Goal: Transaction & Acquisition: Purchase product/service

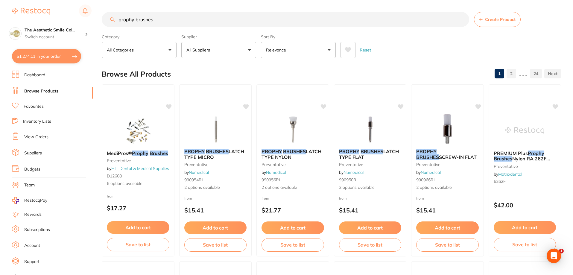
click at [28, 57] on button "$1,274.11 in your order" at bounding box center [46, 56] width 69 height 14
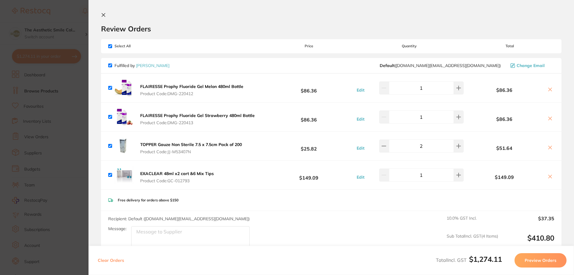
click at [104, 12] on section "Review Orders Your orders are being processed and we will notify you once we ha…" at bounding box center [332, 137] width 486 height 275
click at [105, 15] on icon at bounding box center [103, 15] width 5 height 5
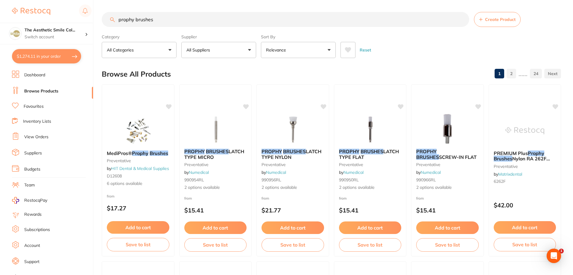
click at [43, 91] on link "Browse Products" at bounding box center [41, 91] width 34 height 6
click at [162, 19] on input "prophy brushes" at bounding box center [285, 19] width 367 height 15
click at [159, 19] on input "prophy brushes" at bounding box center [285, 19] width 367 height 15
drag, startPoint x: 159, startPoint y: 19, endPoint x: 116, endPoint y: 22, distance: 43.5
click at [116, 22] on input "prophy brushes" at bounding box center [285, 19] width 367 height 15
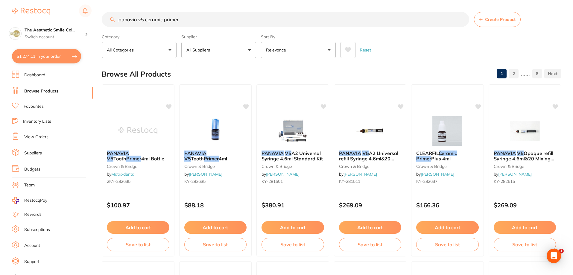
scroll to position [0, 0]
drag, startPoint x: 132, startPoint y: 25, endPoint x: 106, endPoint y: 27, distance: 25.5
click at [106, 27] on div "panavia v5 ceramic primer Create Product" at bounding box center [331, 19] width 459 height 15
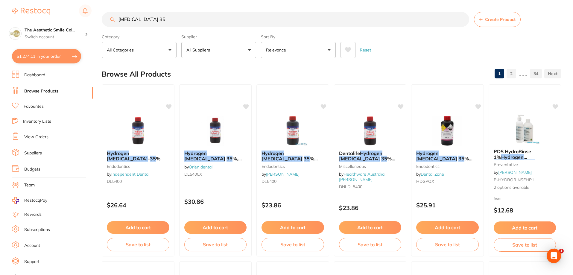
drag, startPoint x: 152, startPoint y: 26, endPoint x: 113, endPoint y: 31, distance: 39.9
click at [113, 31] on section "[MEDICAL_DATA] 35 Create Product Category All Categories All Categories anaesth…" at bounding box center [331, 35] width 459 height 46
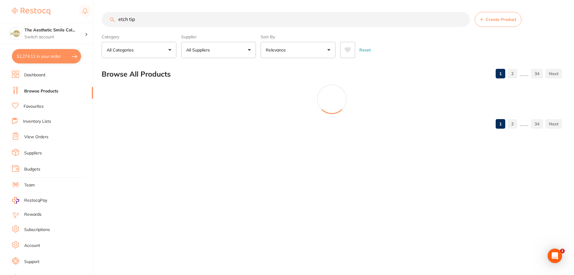
type input "etch tip"
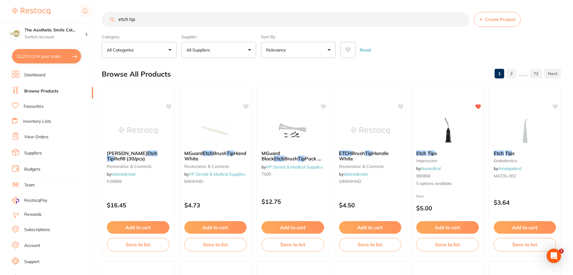
scroll to position [0, 0]
click at [238, 50] on button "All Suppliers" at bounding box center [218, 50] width 75 height 16
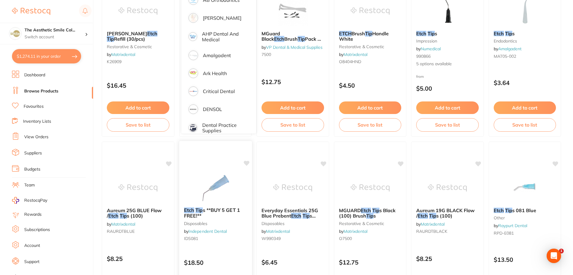
scroll to position [180, 0]
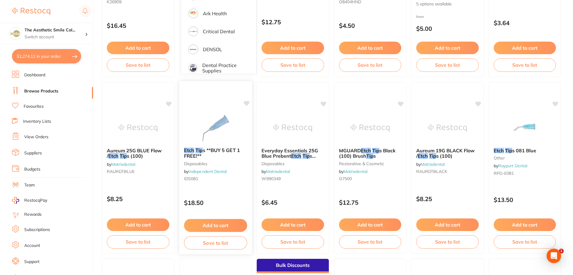
click at [197, 171] on link "Independent Dental" at bounding box center [208, 171] width 38 height 5
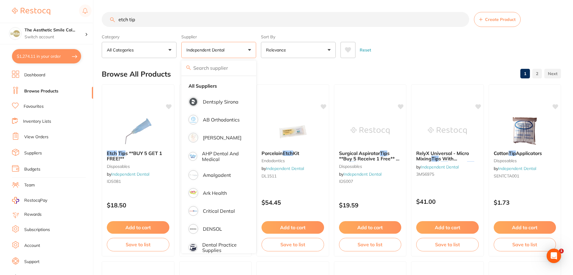
click at [440, 48] on div "Reset" at bounding box center [448, 47] width 216 height 21
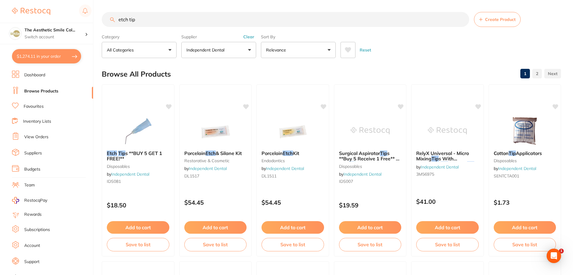
click at [330, 45] on button "Relevance" at bounding box center [298, 50] width 75 height 16
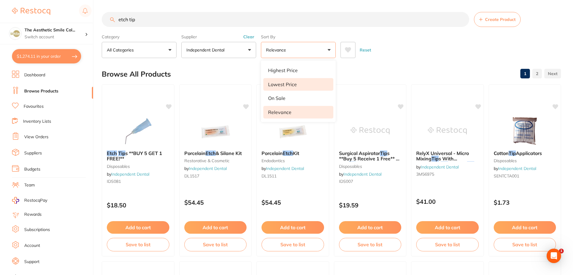
click at [302, 84] on li "Lowest Price" at bounding box center [298, 84] width 70 height 13
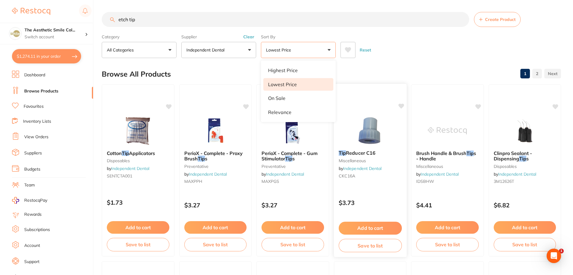
click at [378, 230] on button "Add to cart" at bounding box center [369, 228] width 63 height 13
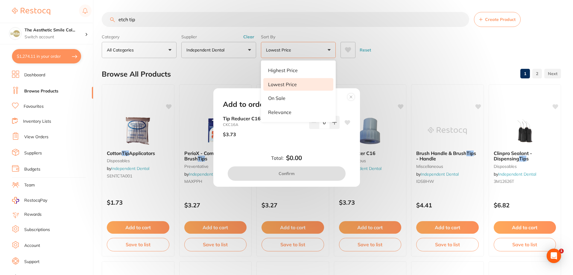
click at [372, 73] on div "Add to order Tip Reducer C16 CKC16A $3.73 0 Total: $0.00 Confirm" at bounding box center [286, 137] width 573 height 275
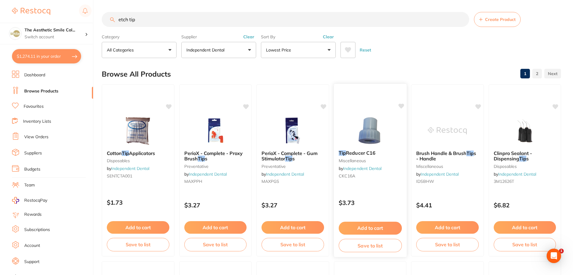
click at [376, 226] on button "Add to cart" at bounding box center [369, 228] width 63 height 13
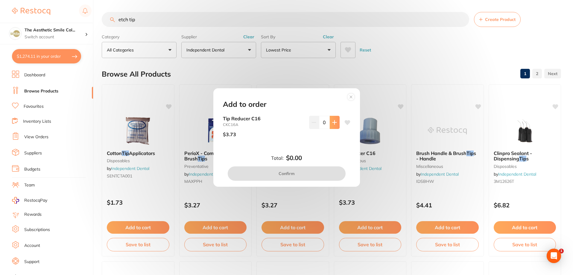
click at [335, 123] on icon at bounding box center [334, 122] width 5 height 5
type input "1"
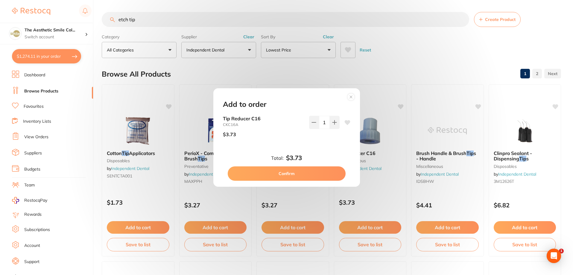
click at [316, 175] on button "Confirm" at bounding box center [287, 173] width 118 height 14
checkbox input "false"
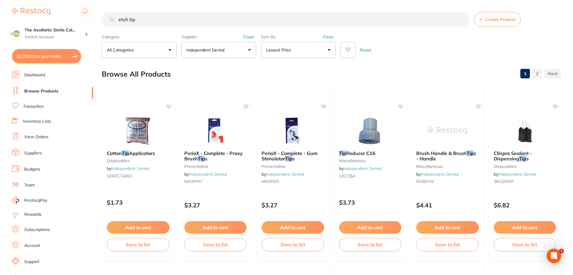
click at [41, 54] on button "$1,278.21 in your order" at bounding box center [46, 56] width 69 height 14
checkbox input "true"
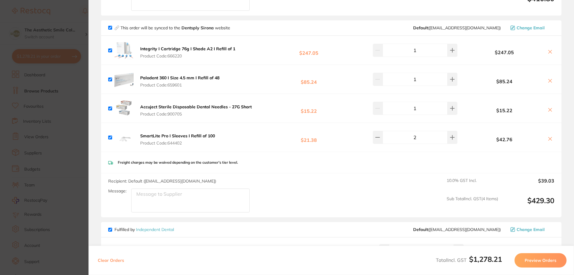
scroll to position [359, 0]
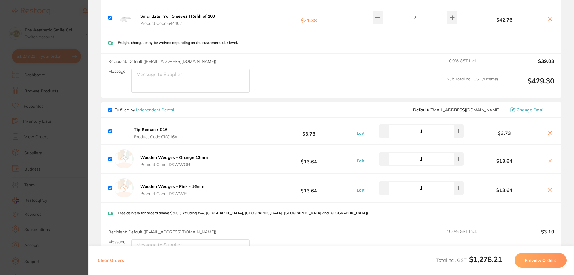
click at [548, 135] on icon at bounding box center [550, 132] width 5 height 5
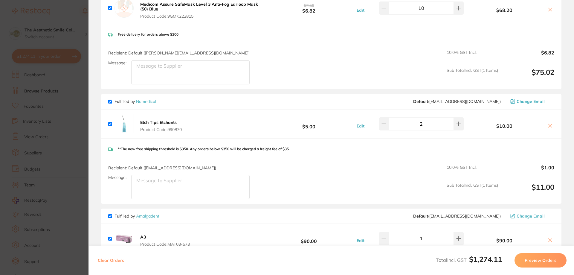
scroll to position [688, 0]
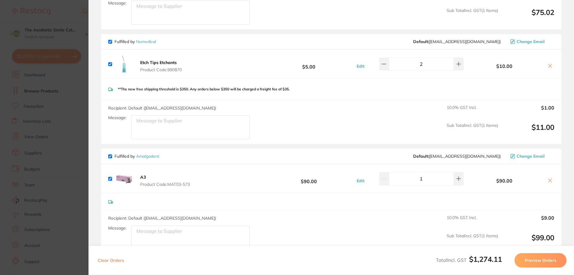
click at [550, 67] on icon at bounding box center [550, 65] width 5 height 5
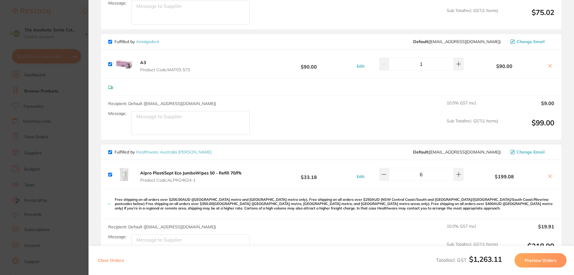
checkbox input "true"
